Goal: Task Accomplishment & Management: Manage account settings

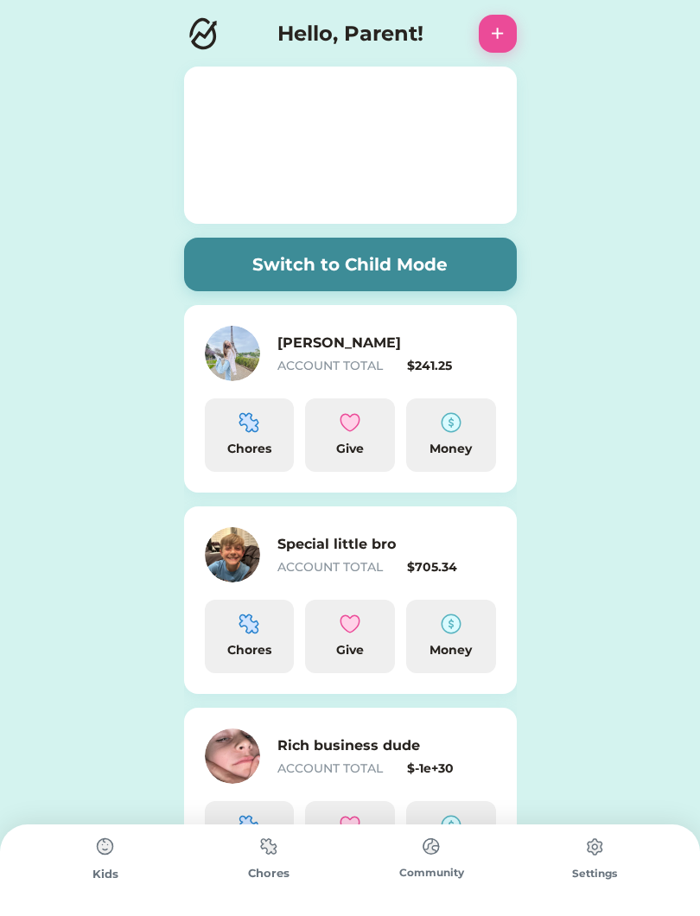
click at [395, 556] on div "Special little bro ACCOUNT TOTAL $705.34" at bounding box center [386, 555] width 219 height 42
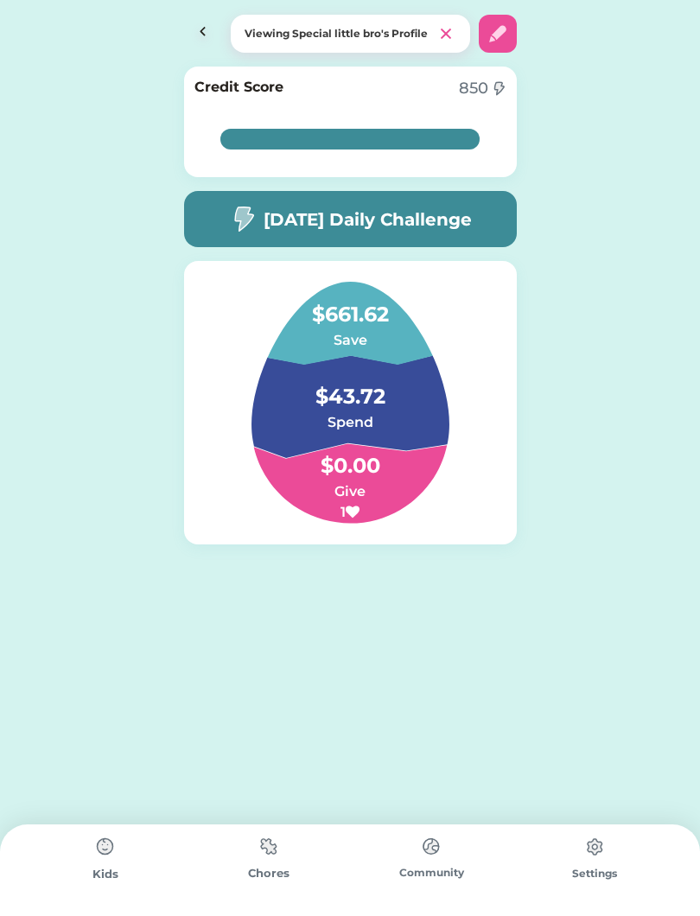
click at [351, 408] on h4 "$43.72" at bounding box center [349, 388] width 173 height 48
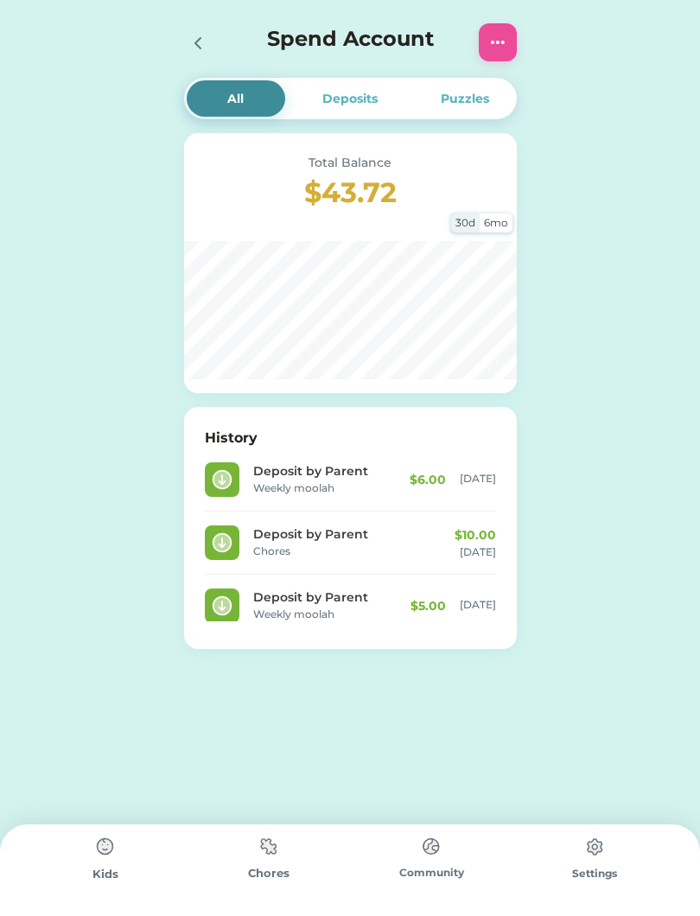
click at [492, 34] on img at bounding box center [497, 42] width 21 height 21
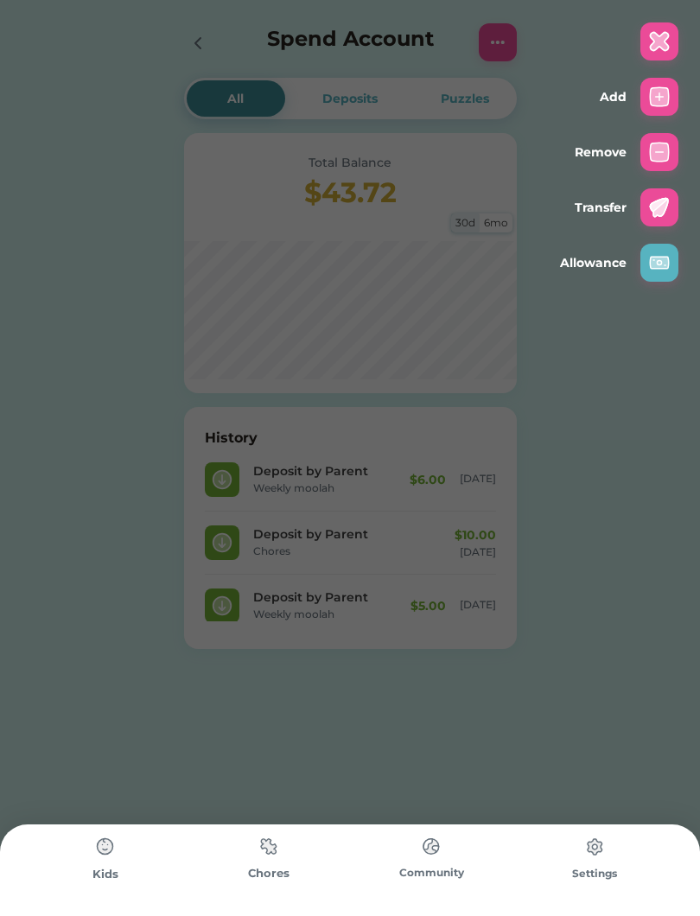
click at [666, 100] on img at bounding box center [659, 96] width 21 height 21
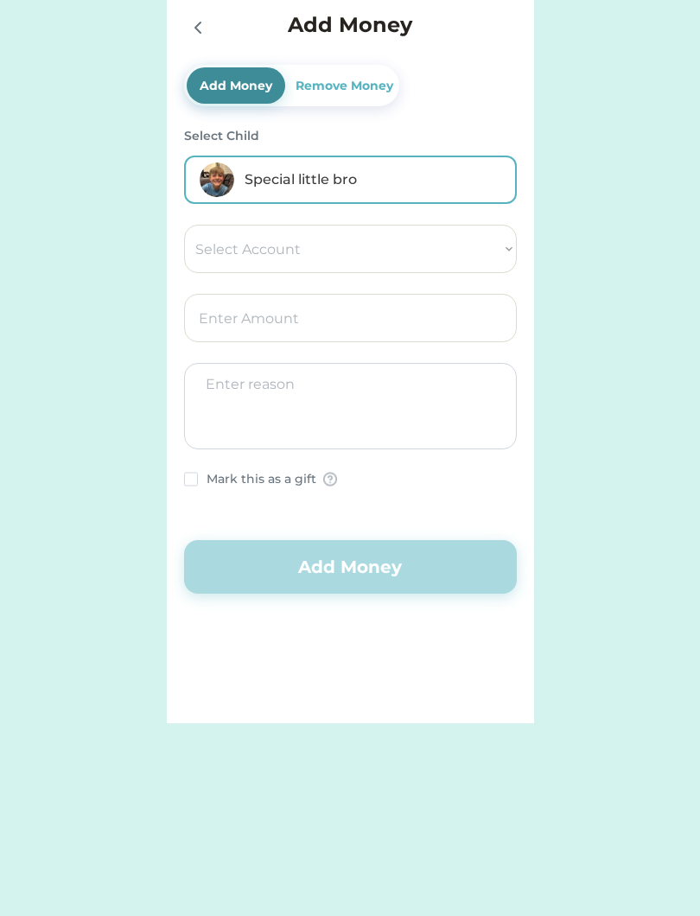
click at [446, 252] on select "Select Account Torrance Community Credit Union Save Give Spend Hannahs IPhone XS" at bounding box center [350, 249] width 333 height 48
select select ""1348695171700984260__LOOKUP__1710538308055x303368893282901500""
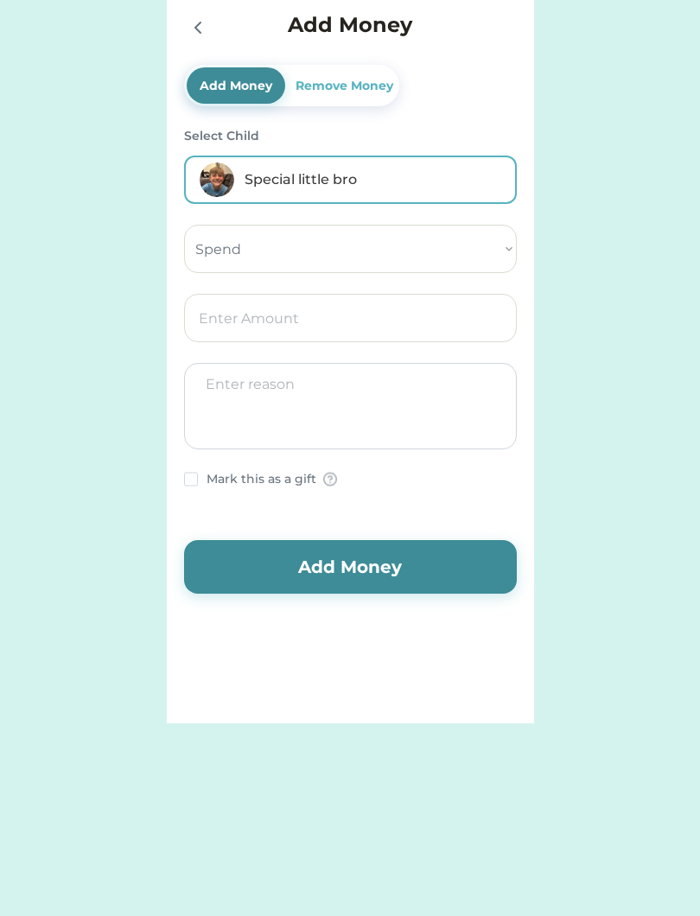
click at [322, 317] on input "input" at bounding box center [350, 318] width 333 height 48
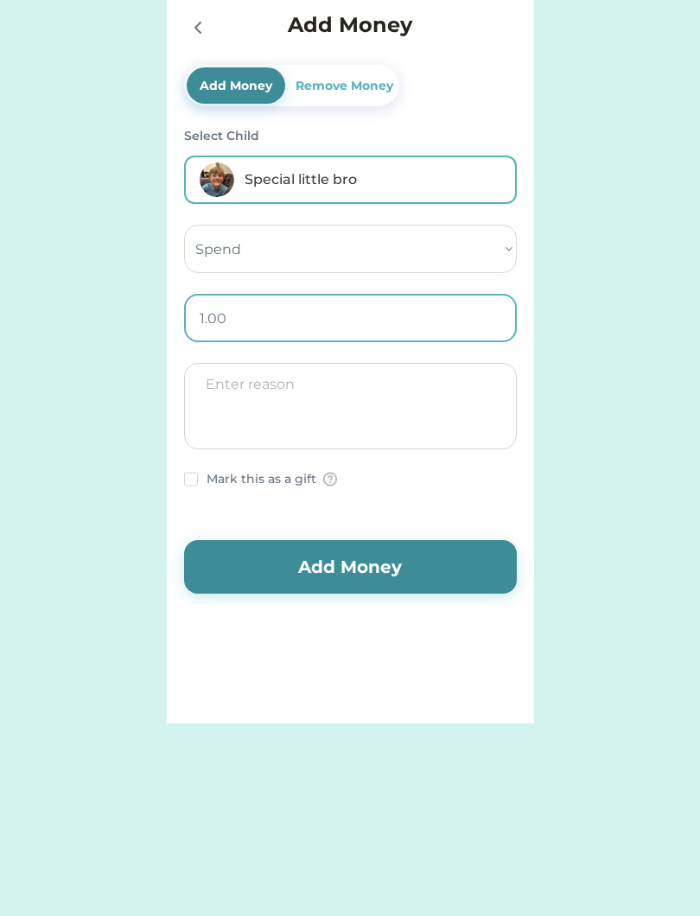
type input "10.00"
click at [378, 394] on textarea at bounding box center [350, 406] width 333 height 86
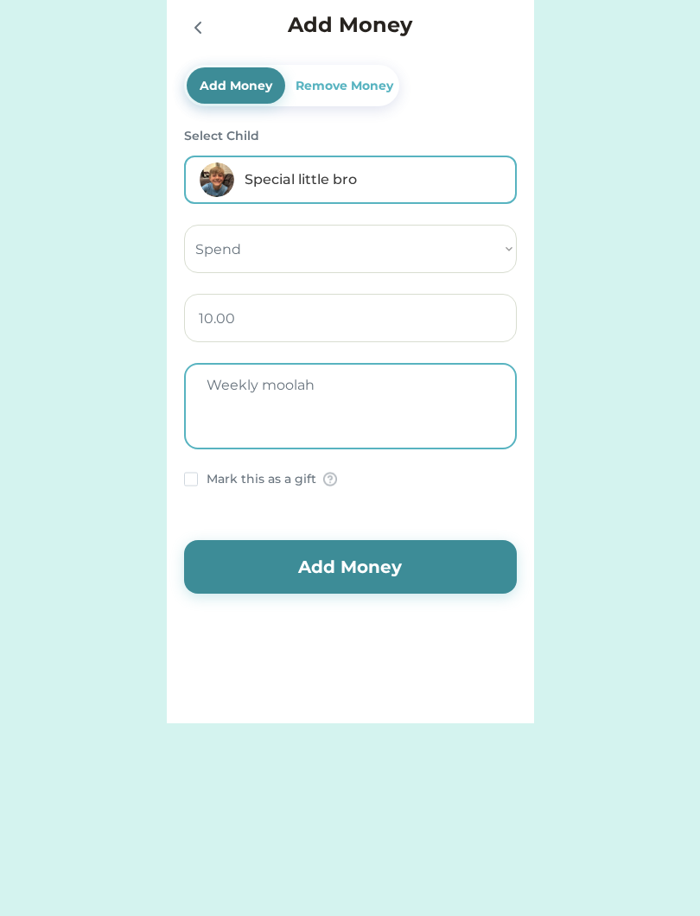
type textarea "Weekly moolah"
click at [454, 570] on button "Add Money" at bounding box center [350, 567] width 333 height 54
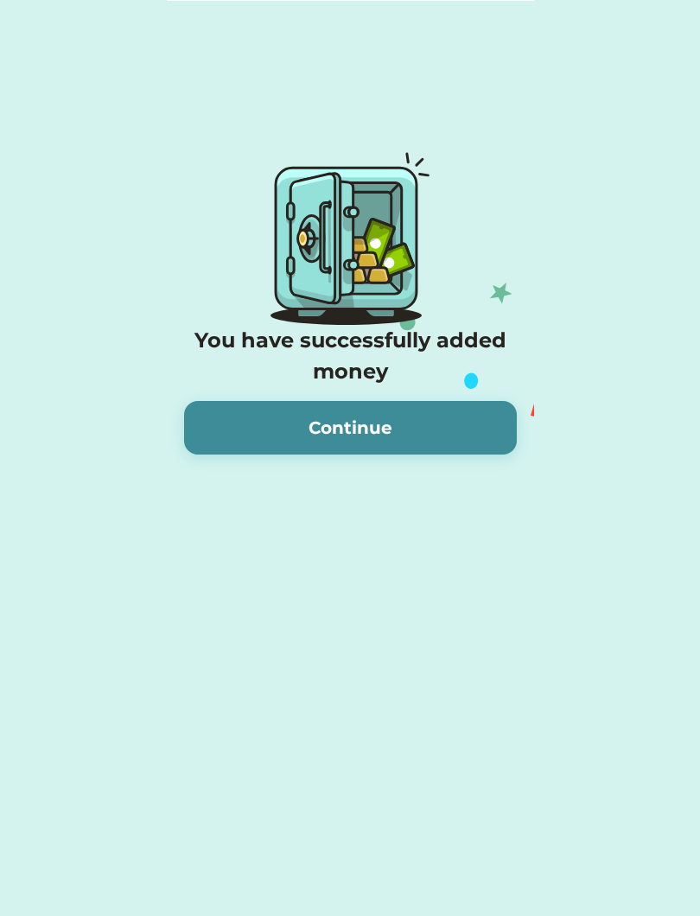
click at [371, 452] on button "Continue" at bounding box center [350, 428] width 333 height 54
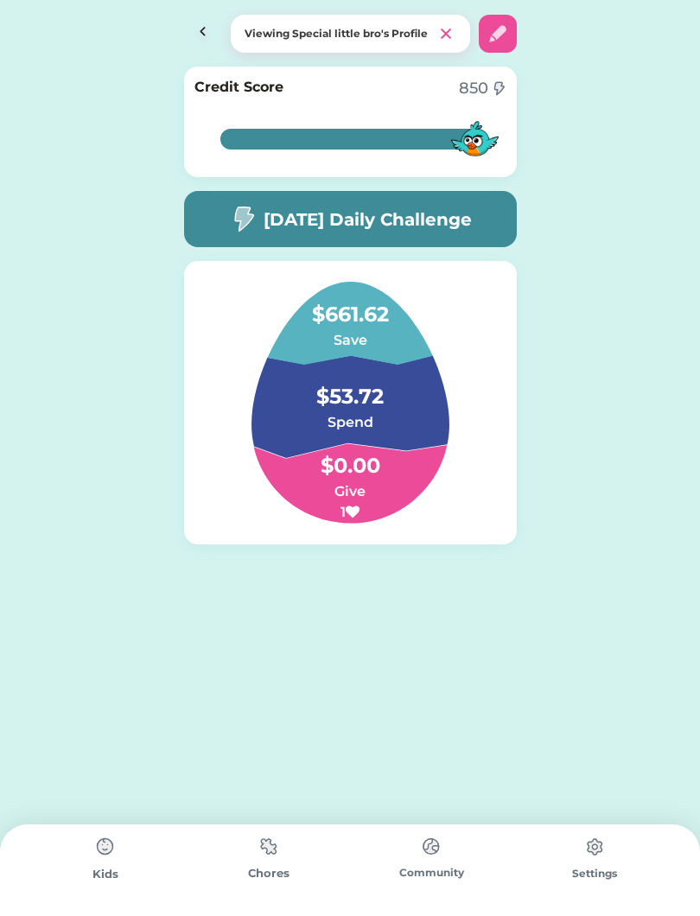
click at [329, 416] on h6 "Spend" at bounding box center [349, 422] width 173 height 21
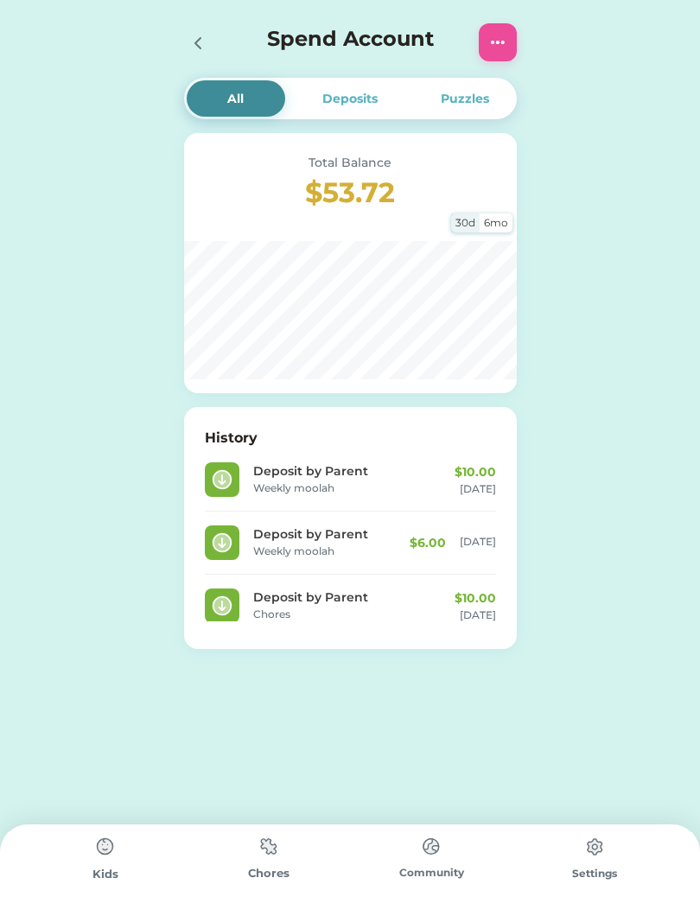
click at [503, 34] on img at bounding box center [497, 42] width 21 height 21
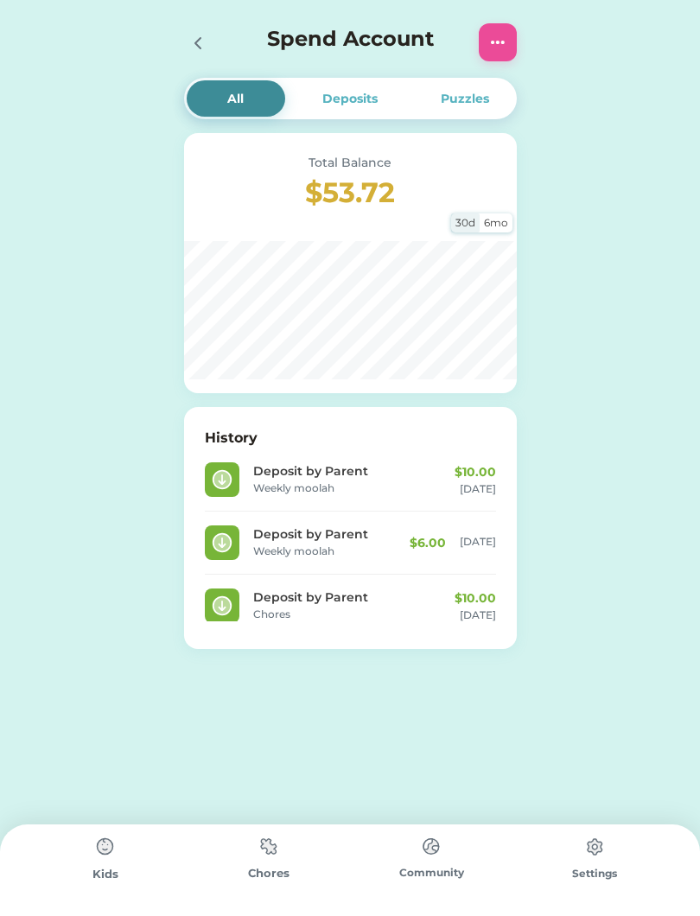
click at [483, 35] on div at bounding box center [498, 42] width 38 height 38
click at [487, 33] on img at bounding box center [497, 42] width 21 height 21
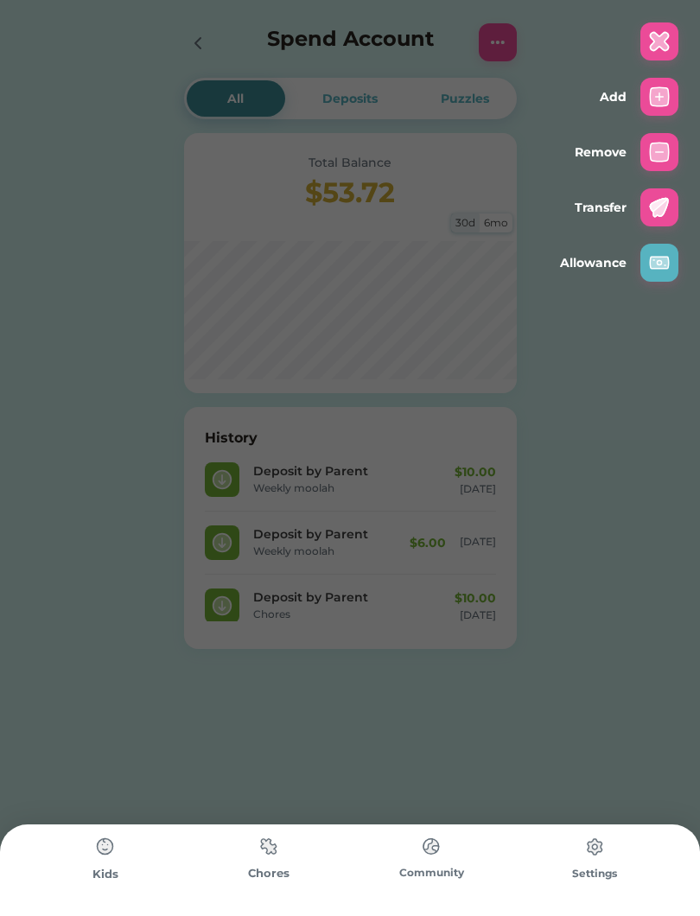
click at [654, 87] on img at bounding box center [659, 96] width 21 height 21
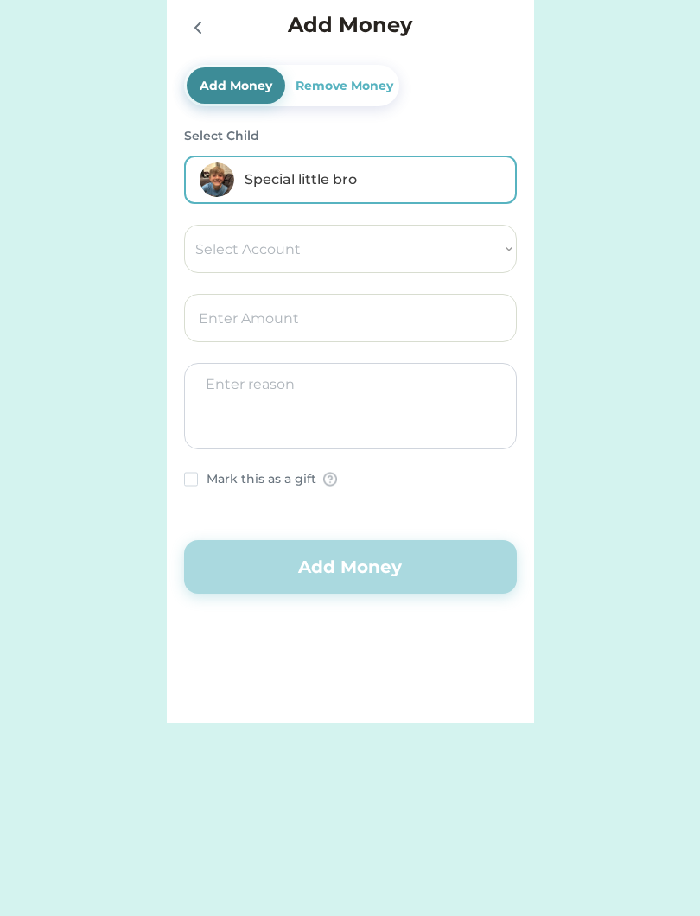
click at [454, 237] on select "Select Account Torrance Community Credit Union Save Give Spend Hannahs IPhone XS" at bounding box center [350, 249] width 333 height 48
select select ""1348695171700984260__LOOKUP__1710538308055x303368893282901500""
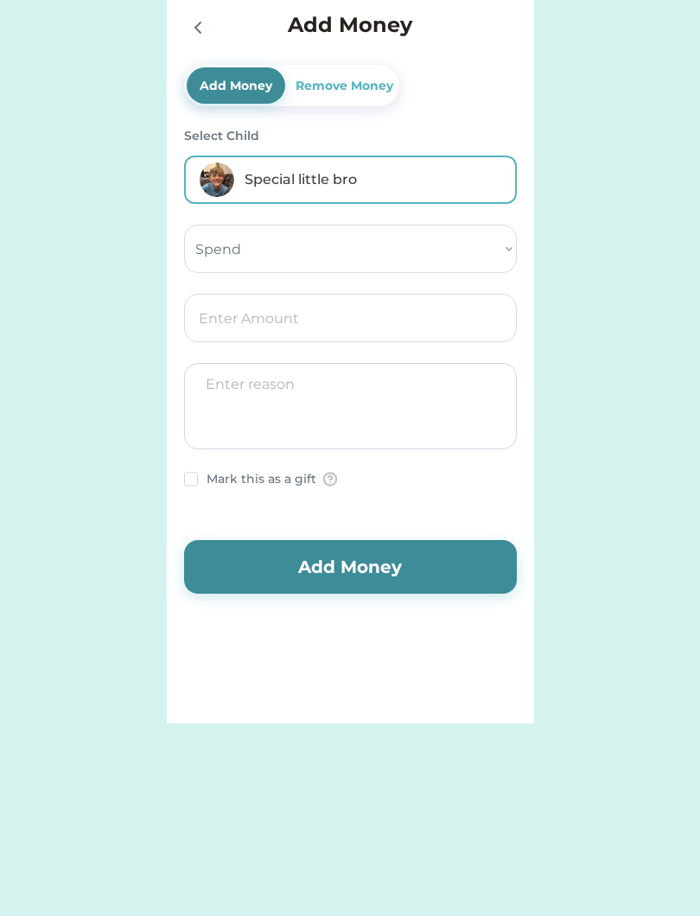
click at [312, 334] on input "input" at bounding box center [350, 318] width 333 height 48
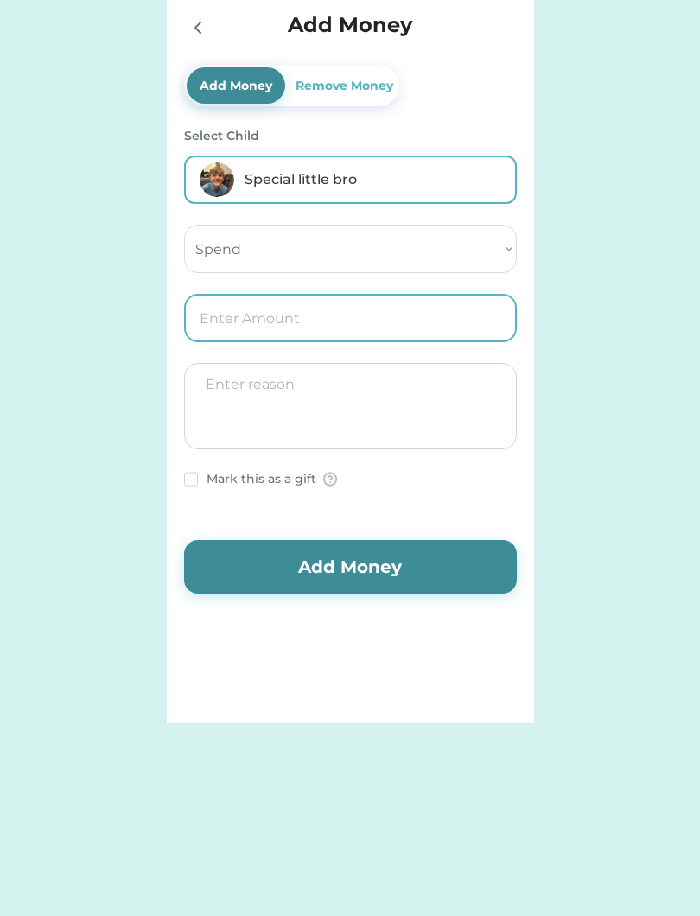
type input "5.00"
click at [324, 407] on textarea at bounding box center [350, 406] width 333 height 86
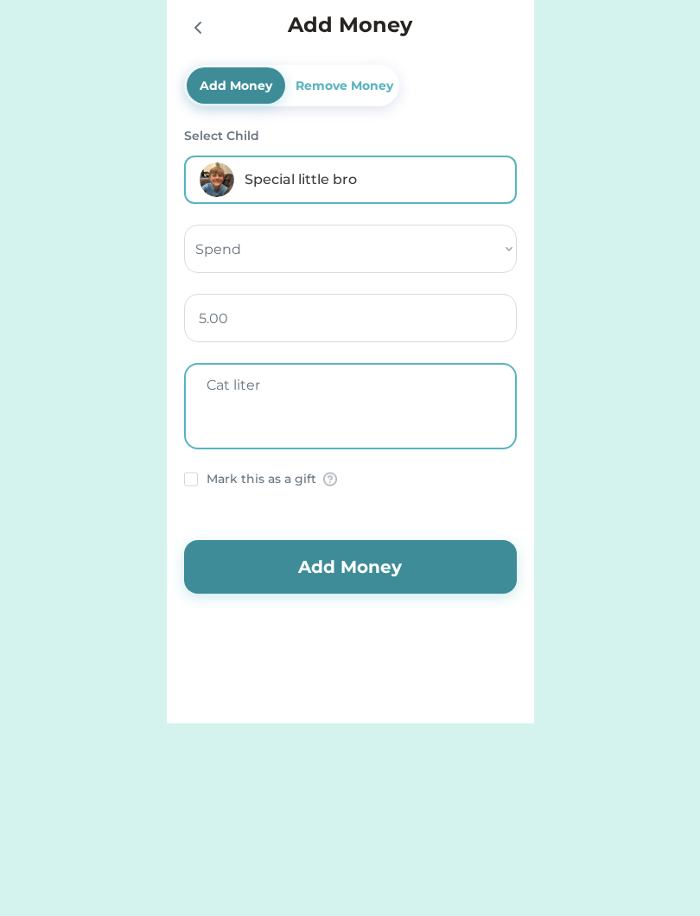
type textarea "Cat liter"
click at [390, 542] on button "Add Money" at bounding box center [350, 567] width 333 height 54
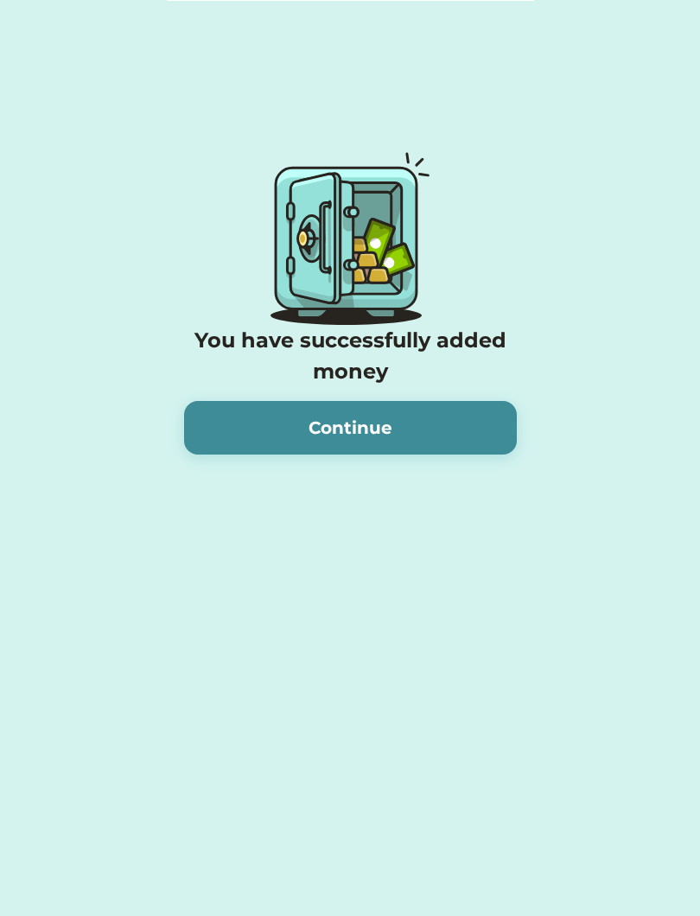
click at [393, 427] on button "Continue" at bounding box center [350, 428] width 333 height 54
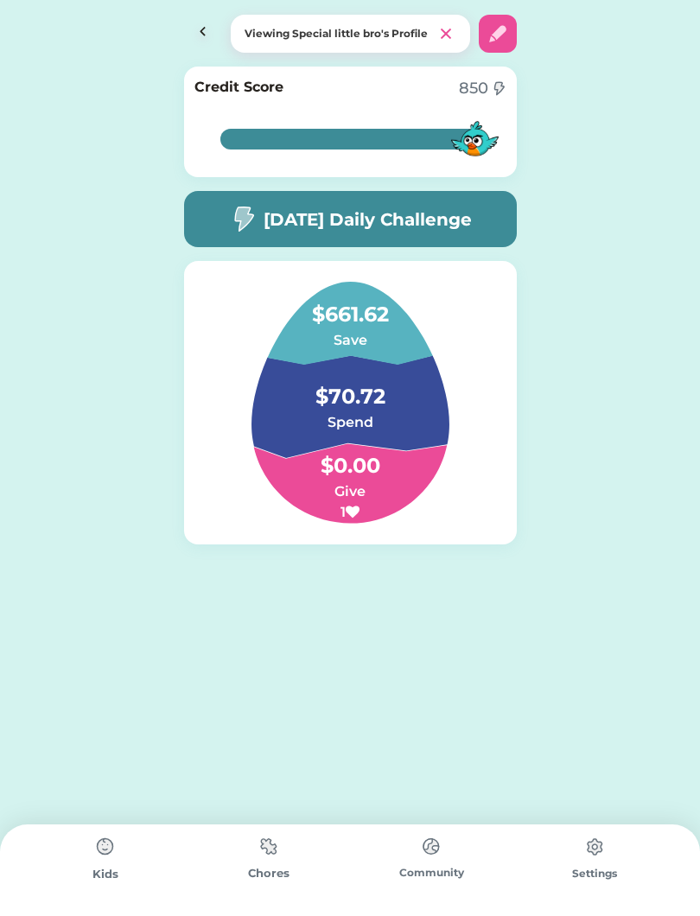
click at [393, 404] on h4 "$70.72" at bounding box center [349, 388] width 173 height 48
